Goal: Task Accomplishment & Management: Use online tool/utility

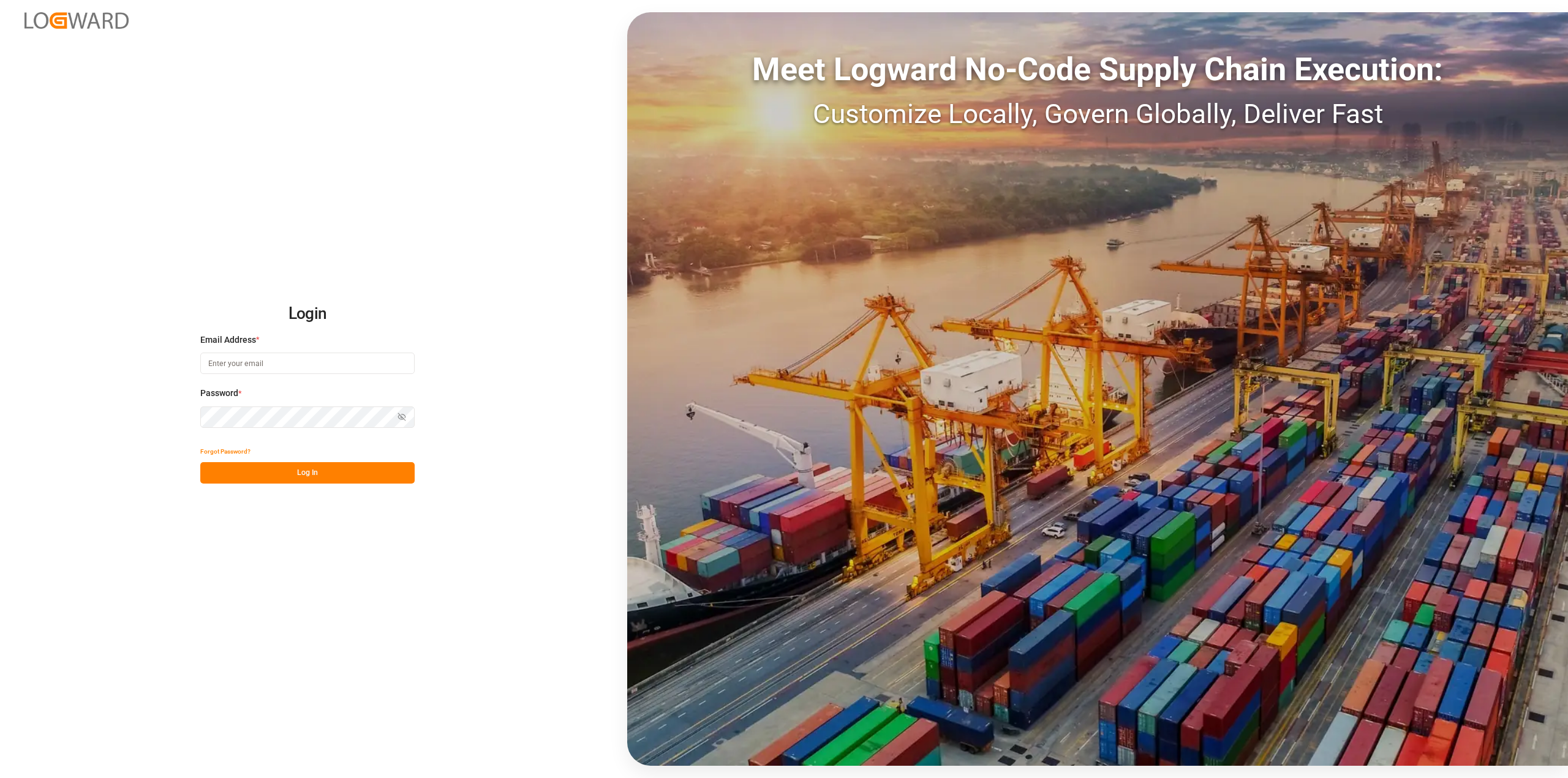
click at [307, 359] on input at bounding box center [307, 364] width 214 height 21
type input "[PERSON_NAME][EMAIL_ADDRESS][PERSON_NAME][DOMAIN_NAME]"
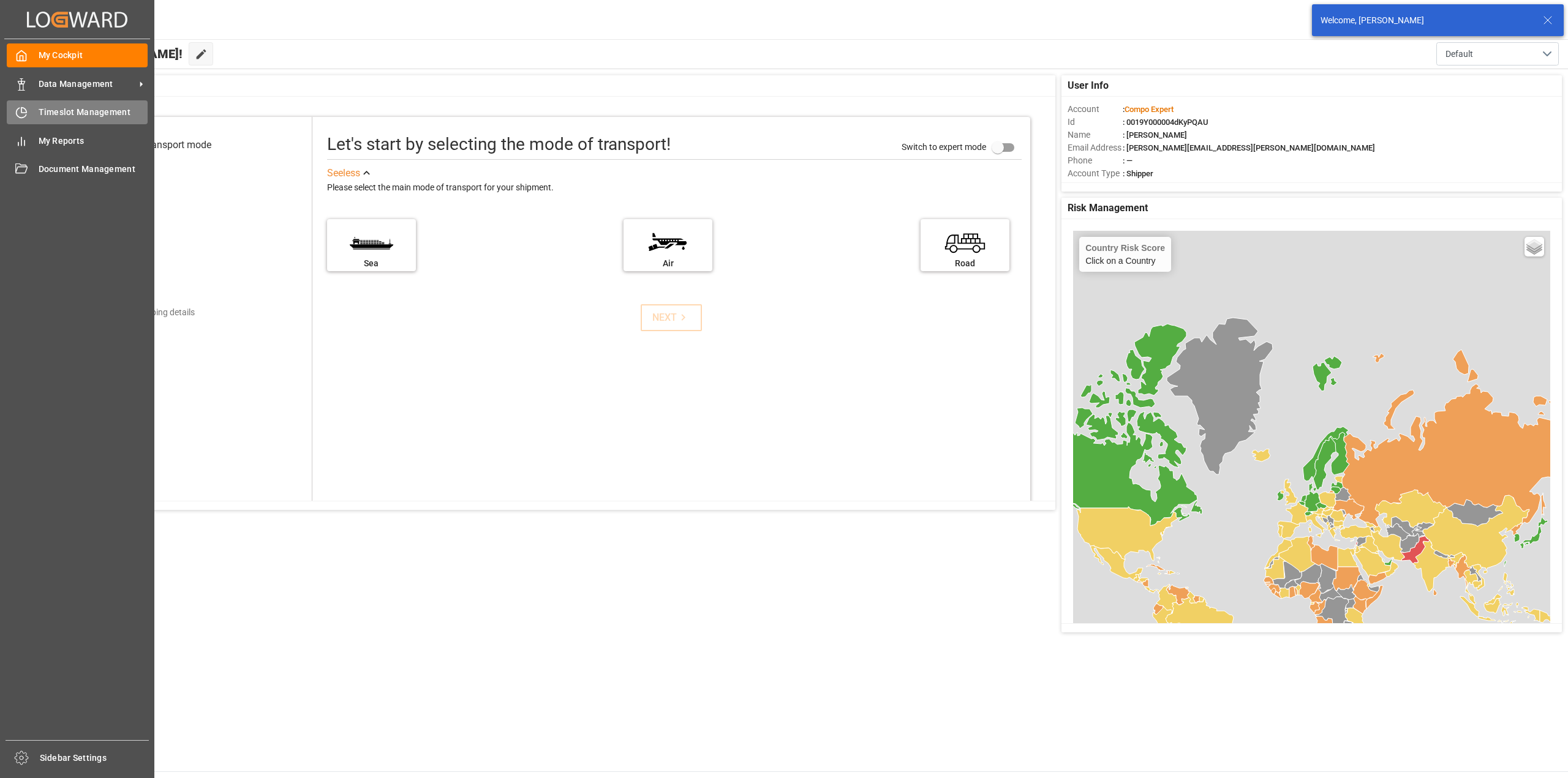
click at [26, 115] on icon at bounding box center [21, 112] width 12 height 12
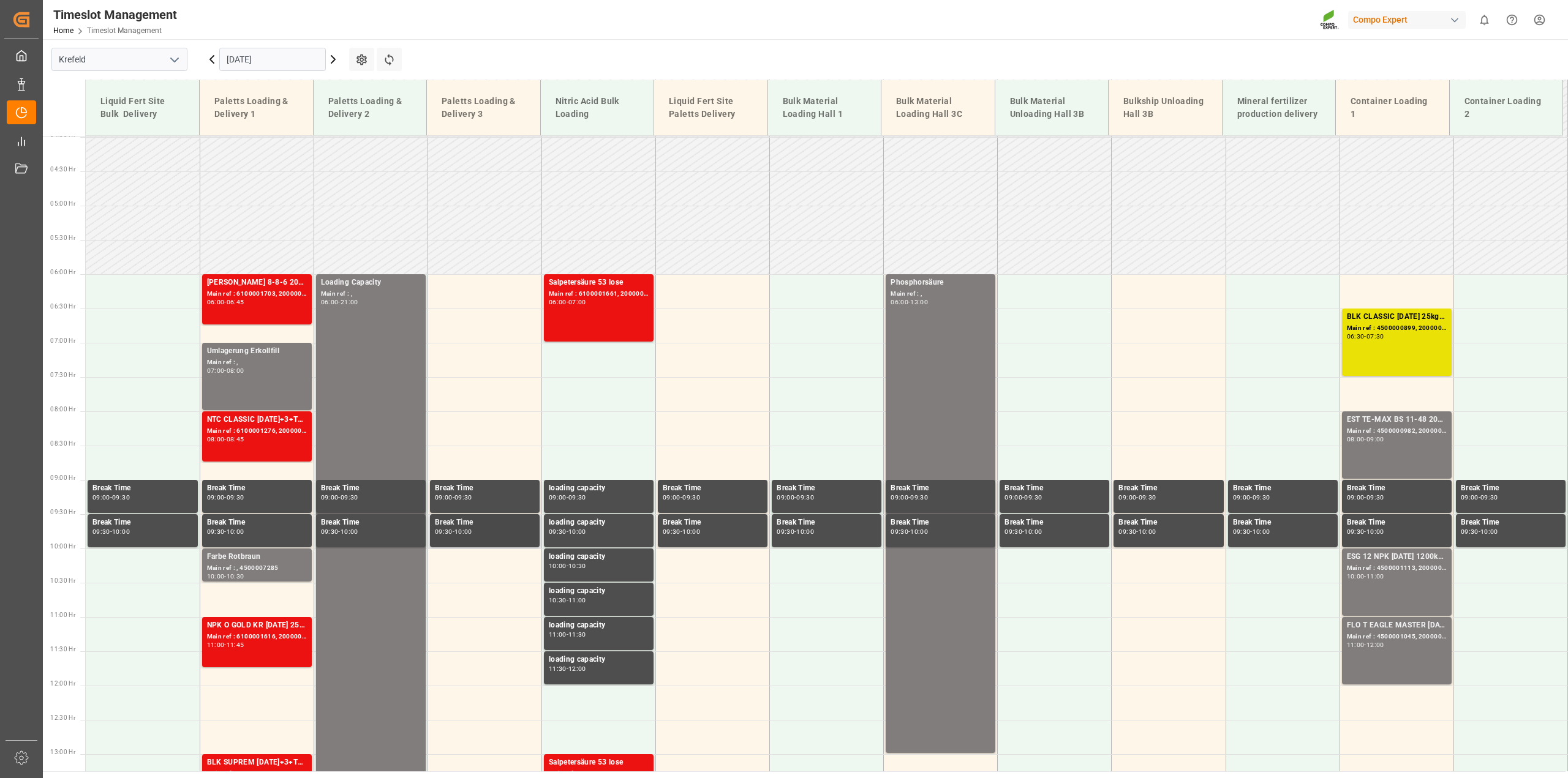
scroll to position [245, 0]
